Goal: Task Accomplishment & Management: Manage account settings

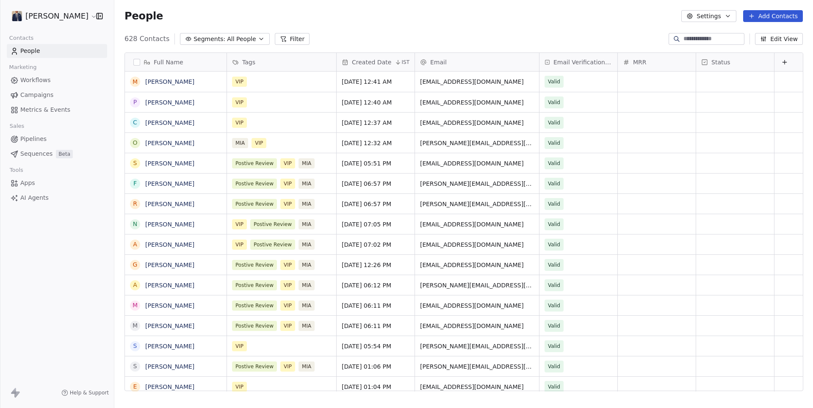
scroll to position [359, 699]
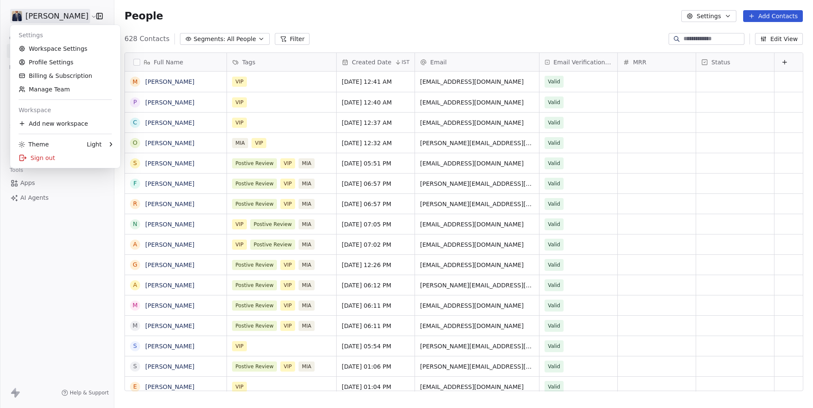
click at [58, 12] on html "[PERSON_NAME] Contacts People Marketing Workflows Campaigns Metrics & Events Sa…" at bounding box center [406, 204] width 813 height 408
click at [62, 49] on link "Workspace Settings" at bounding box center [65, 49] width 103 height 14
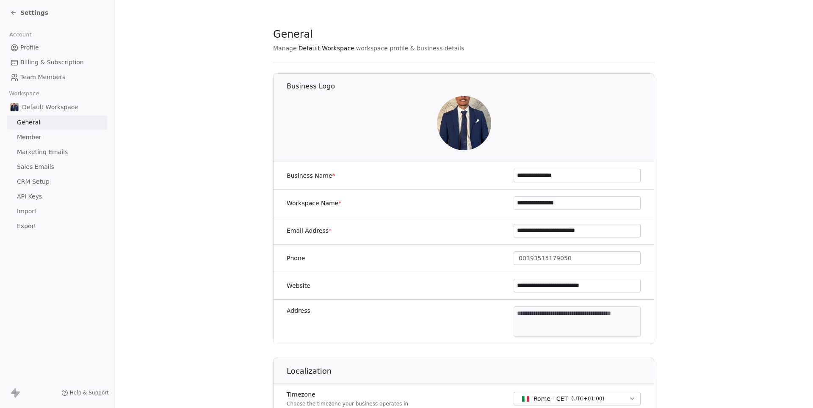
click at [47, 152] on span "Marketing Emails" at bounding box center [42, 152] width 51 height 9
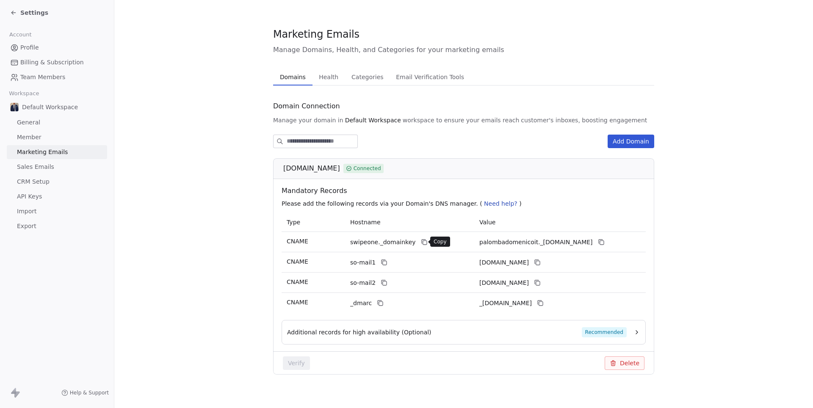
click at [425, 244] on icon at bounding box center [424, 242] width 7 height 7
click at [31, 14] on span "Settings" at bounding box center [34, 12] width 28 height 8
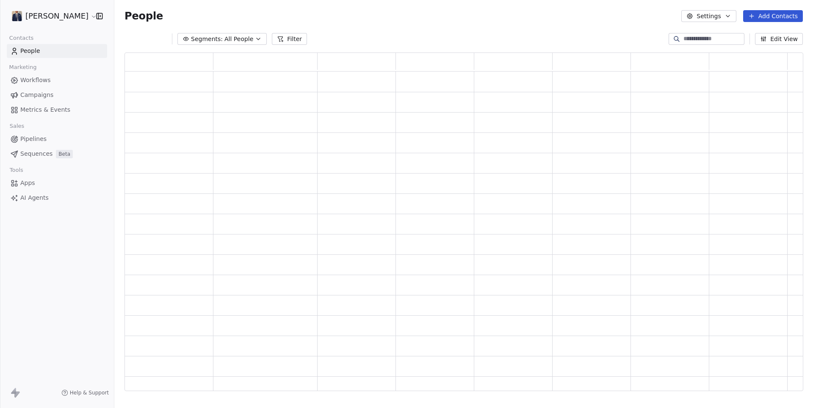
scroll to position [339, 678]
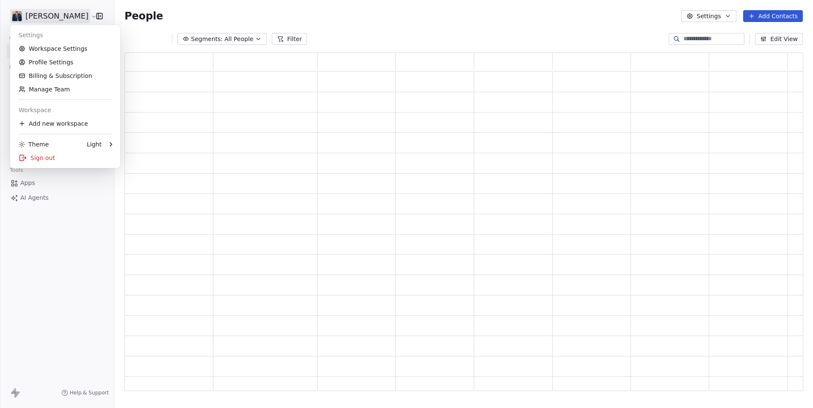
click at [31, 14] on html "[PERSON_NAME] Contacts People Marketing Workflows Campaigns Metrics & Events Sa…" at bounding box center [406, 204] width 813 height 408
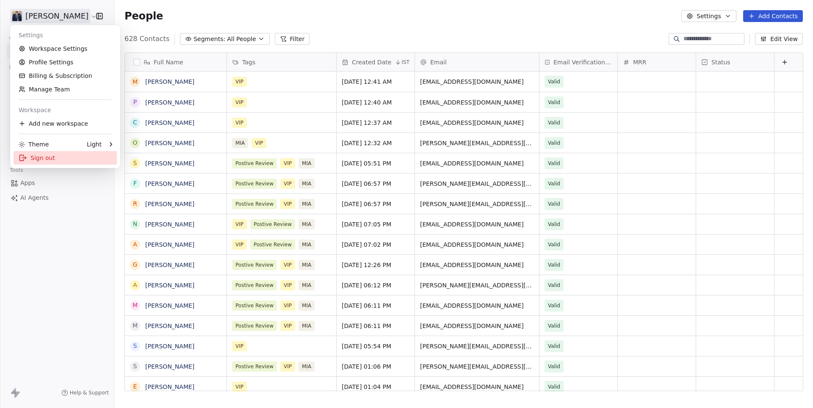
scroll to position [359, 699]
click at [45, 162] on div "Sign out" at bounding box center [65, 158] width 103 height 14
